Goal: Information Seeking & Learning: Check status

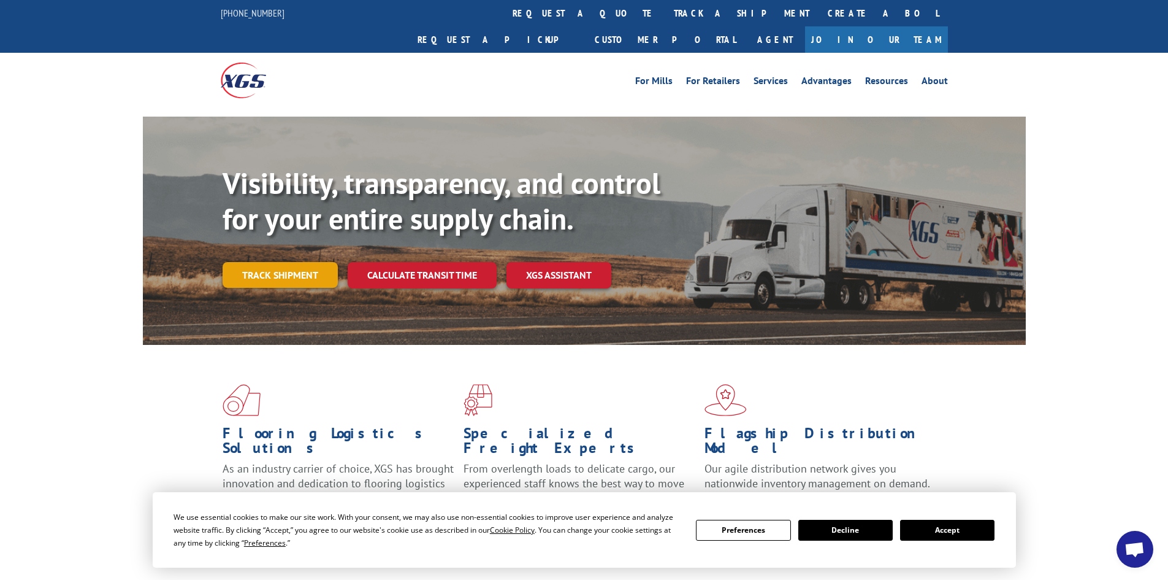
click at [256, 262] on link "Track shipment" at bounding box center [280, 275] width 115 height 26
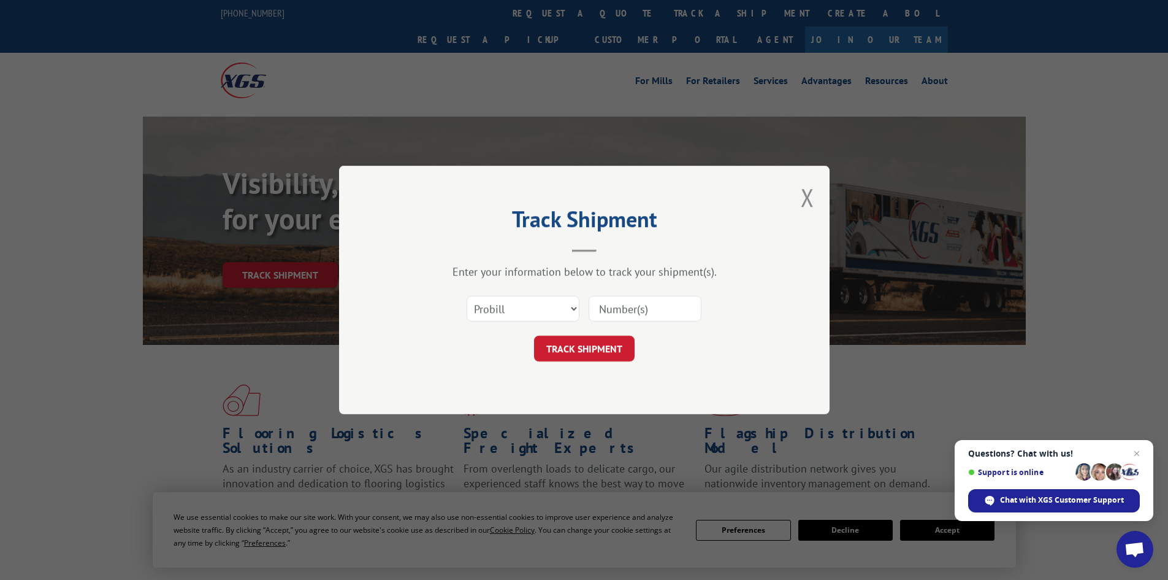
click at [668, 301] on input at bounding box center [645, 309] width 113 height 26
paste input "15339896"
type input "15339896"
click button "TRACK SHIPMENT" at bounding box center [584, 348] width 101 height 26
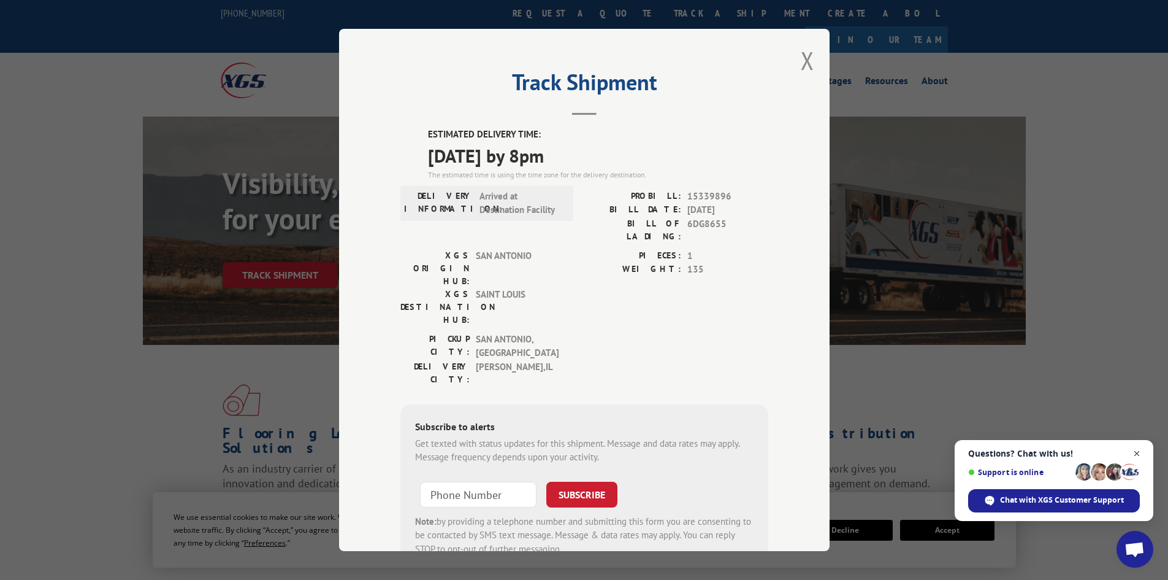
click at [1141, 450] on span "Close chat" at bounding box center [1137, 453] width 15 height 15
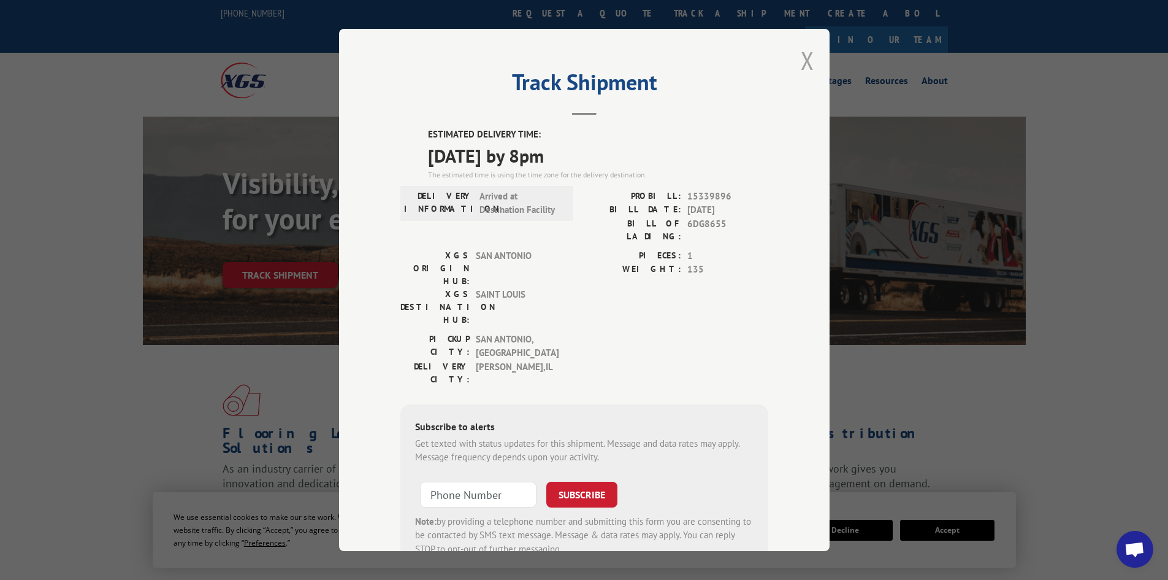
click at [803, 60] on button "Close modal" at bounding box center [807, 60] width 13 height 33
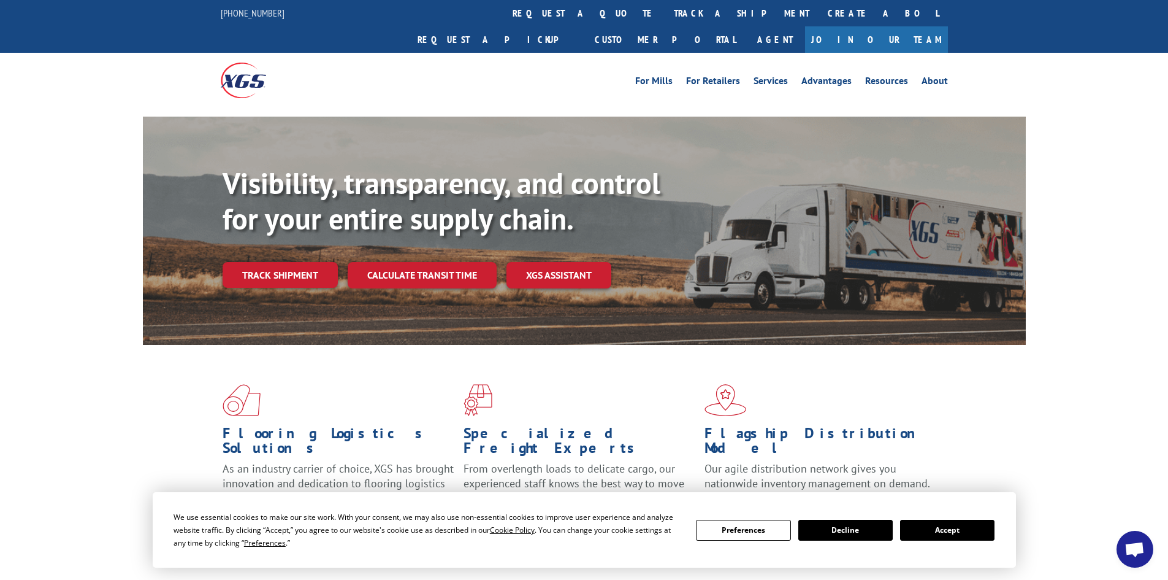
click at [969, 528] on button "Accept" at bounding box center [947, 529] width 94 height 21
